Goal: Navigation & Orientation: Find specific page/section

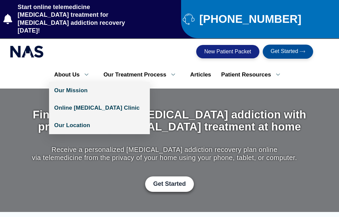
click at [67, 68] on link "About Us" at bounding box center [73, 75] width 49 height 14
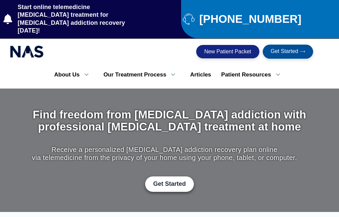
click at [295, 45] on link "Get Started" at bounding box center [287, 52] width 51 height 14
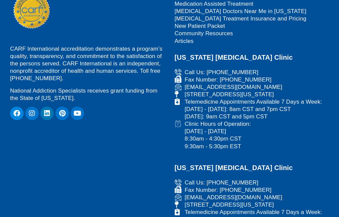
scroll to position [621, 0]
